Goal: Task Accomplishment & Management: Manage account settings

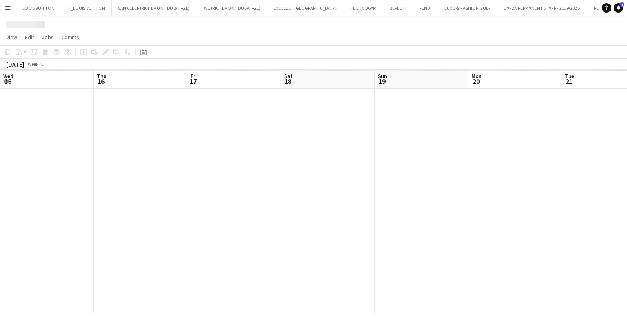
scroll to position [0, 296]
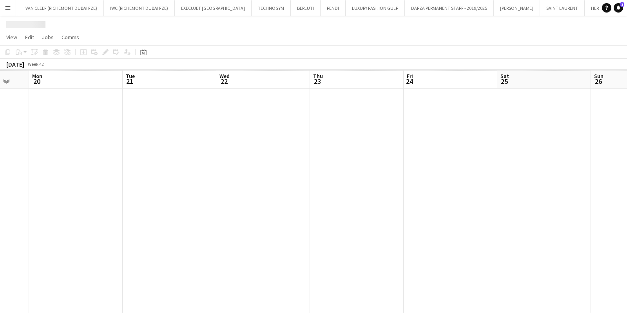
drag, startPoint x: 0, startPoint y: 0, endPoint x: 341, endPoint y: 183, distance: 387.2
click at [349, 183] on app-calendar-viewport "Thu 16 Fri 17 Sat 18 Sun 19 Mon 20 Tue 21 Wed 22 Thu 23 Fri 24 Sat 25 Sun 26 Mo…" at bounding box center [313, 191] width 627 height 243
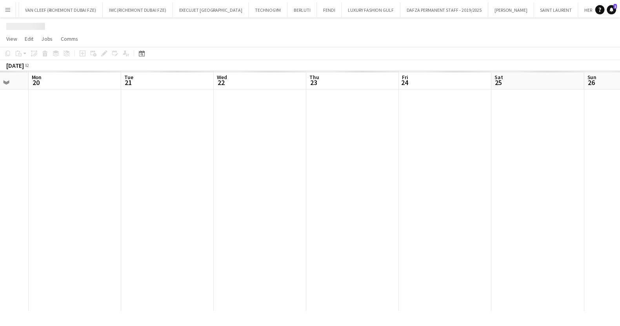
scroll to position [0, 312]
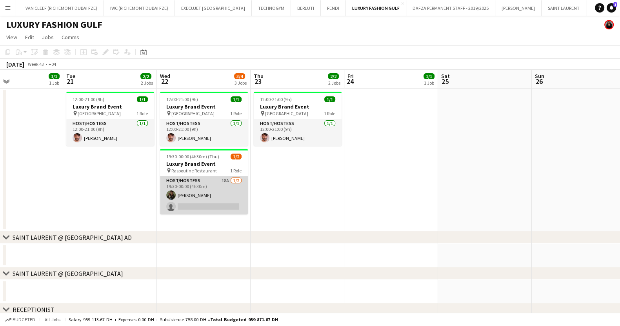
click at [207, 189] on app-card-role "Host/Hostess 18A [DATE] 19:30-00:00 (4h30m) [PERSON_NAME] single-neutral-actions" at bounding box center [204, 195] width 88 height 38
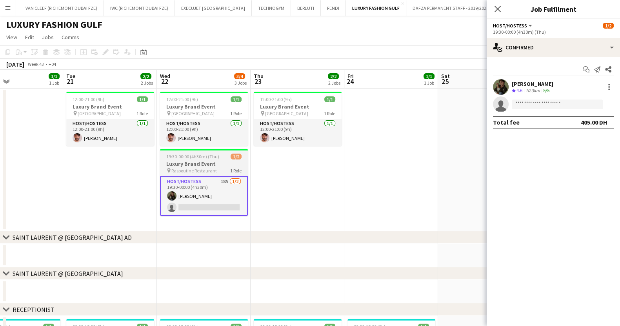
click at [190, 204] on app-card-role "Host/Hostess 18A [DATE] 19:30-00:00 (4h30m) [PERSON_NAME] single-neutral-actions" at bounding box center [204, 196] width 88 height 40
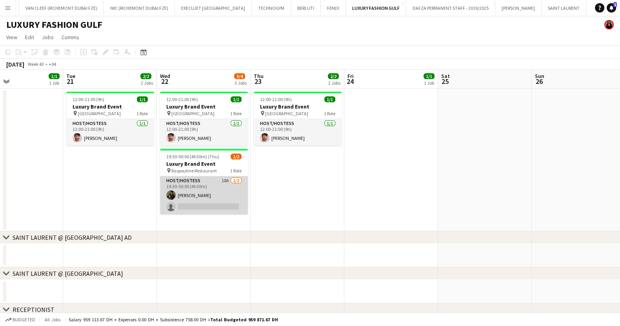
click at [192, 207] on app-card-role "Host/Hostess 18A [DATE] 19:30-00:00 (4h30m) [PERSON_NAME] single-neutral-actions" at bounding box center [204, 195] width 88 height 38
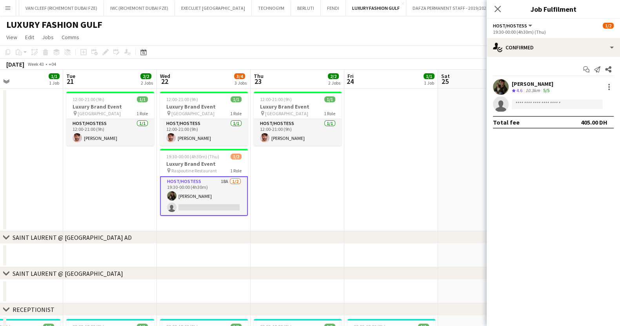
click at [192, 204] on app-card-role "Host/Hostess 18A [DATE] 19:30-00:00 (4h30m) [PERSON_NAME] single-neutral-actions" at bounding box center [204, 196] width 88 height 40
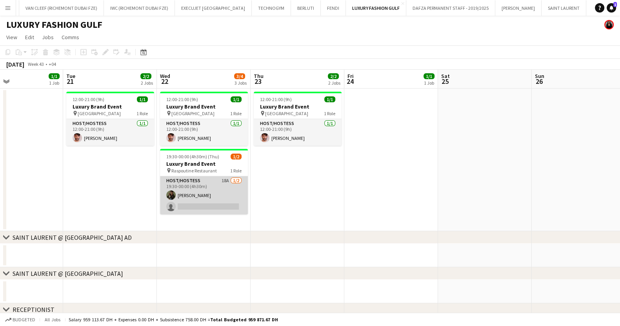
click at [190, 208] on app-card-role "Host/Hostess 18A [DATE] 19:30-00:00 (4h30m) [PERSON_NAME] single-neutral-actions" at bounding box center [204, 195] width 88 height 38
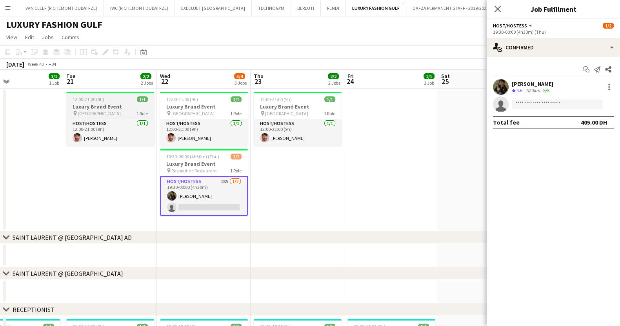
click at [90, 116] on span "[GEOGRAPHIC_DATA]" at bounding box center [99, 114] width 43 height 6
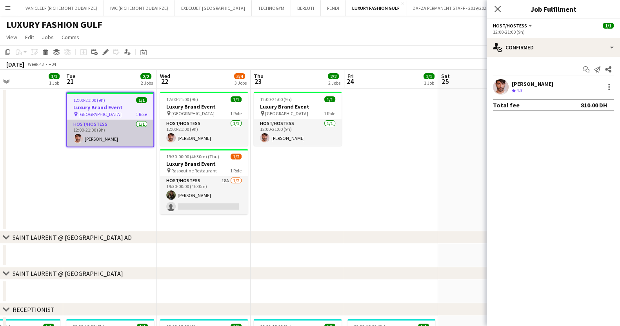
click at [96, 135] on app-card-role "Host/Hostess [DATE] 12:00-21:00 (9h) [PERSON_NAME]" at bounding box center [110, 133] width 86 height 27
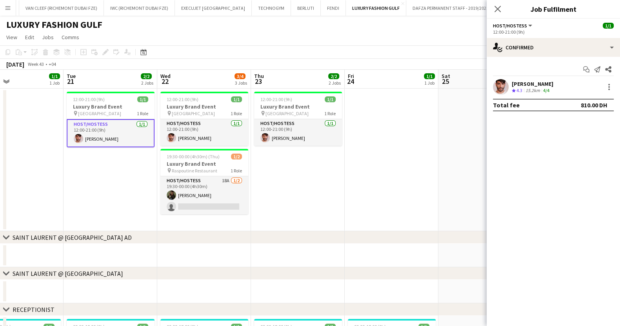
click at [497, 93] on app-user-avatar at bounding box center [501, 87] width 16 height 16
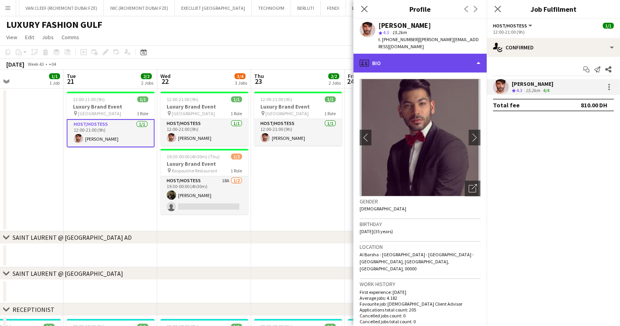
click at [437, 54] on div "profile Bio" at bounding box center [419, 63] width 133 height 19
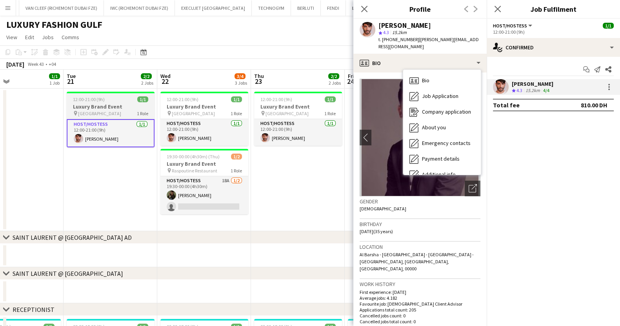
click at [86, 102] on span "12:00-21:00 (9h)" at bounding box center [89, 99] width 32 height 6
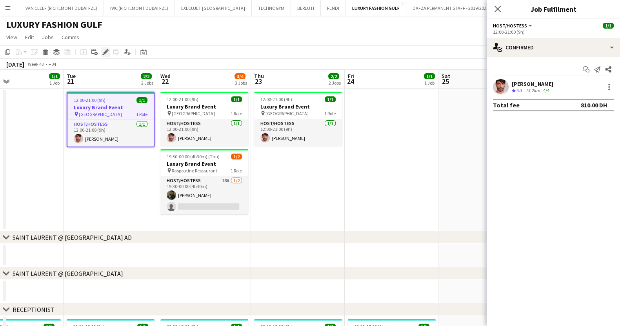
click at [101, 54] on div "Edit" at bounding box center [105, 51] width 9 height 9
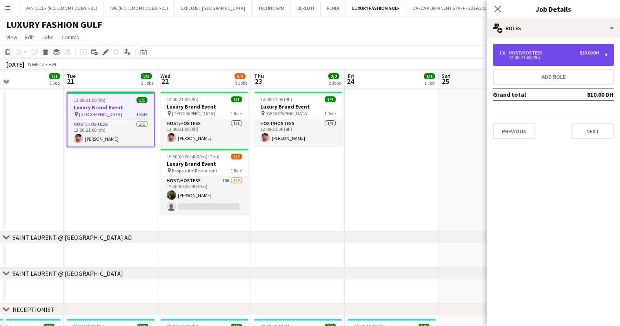
click at [550, 48] on div "1 x Host/Hostess 810.00 DH 12:00-21:00 (9h)" at bounding box center [553, 55] width 121 height 22
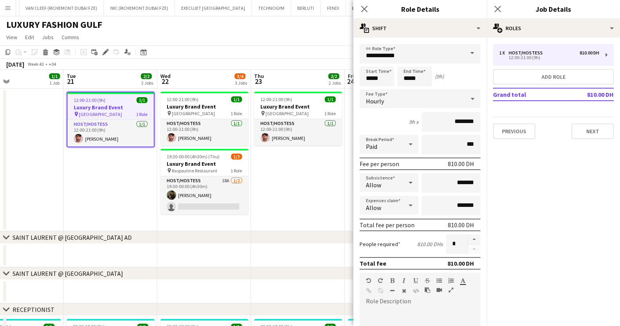
click at [288, 47] on app-toolbar "Copy Paste Paste Ctrl+V Paste with crew Ctrl+Shift+V Paste linked Job [GEOGRAPH…" at bounding box center [310, 51] width 620 height 13
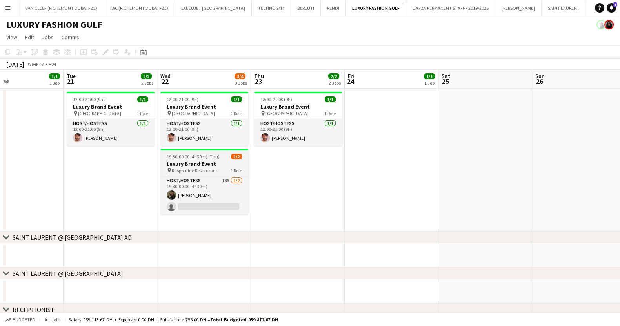
click at [211, 160] on app-job-card "19:30-00:00 (4h30m) (Thu) 1/2 Luxury Brand Event pin Raspoutine Restaurant 1 Ro…" at bounding box center [204, 181] width 88 height 65
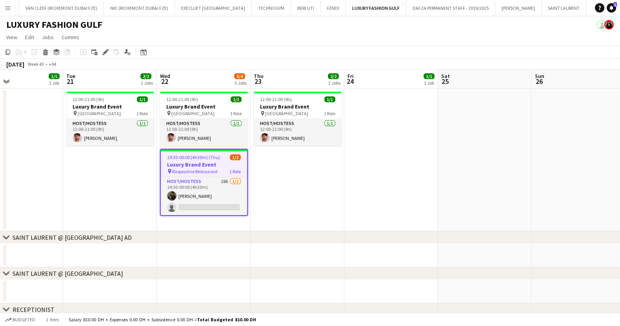
click at [194, 169] on span "Raspoutine Restaurant" at bounding box center [194, 172] width 45 height 6
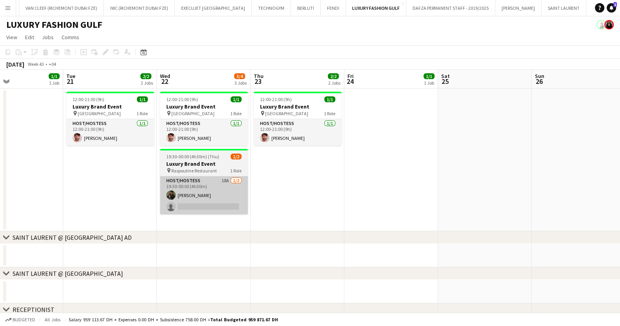
click at [192, 199] on app-card-role "Host/Hostess 18A [DATE] 19:30-00:00 (4h30m) [PERSON_NAME] single-neutral-actions" at bounding box center [204, 195] width 88 height 38
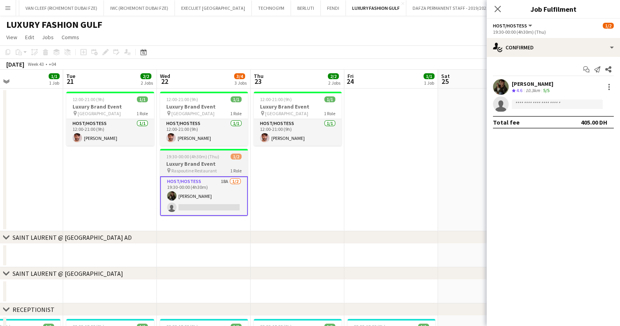
click at [187, 168] on span "Raspoutine Restaurant" at bounding box center [193, 171] width 45 height 6
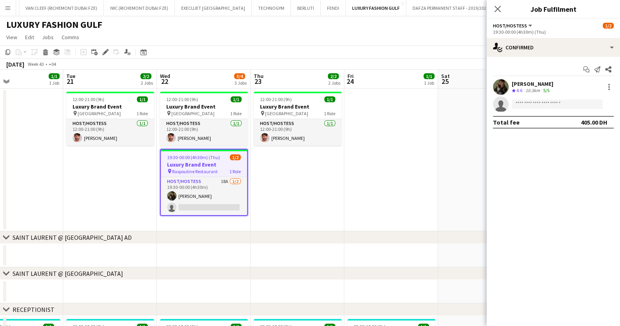
click at [106, 51] on icon at bounding box center [105, 52] width 4 height 4
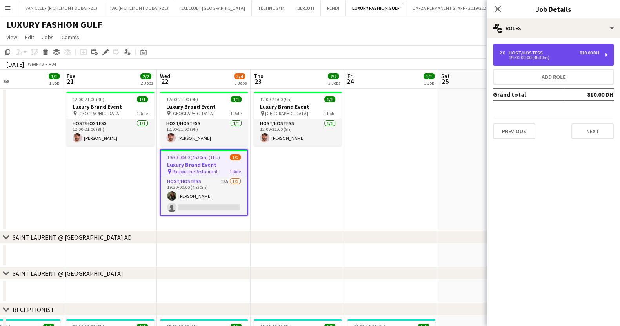
click at [557, 51] on div "2 x Host/Hostess 810.00 DH" at bounding box center [549, 52] width 100 height 5
